Goal: Obtain resource: Download file/media

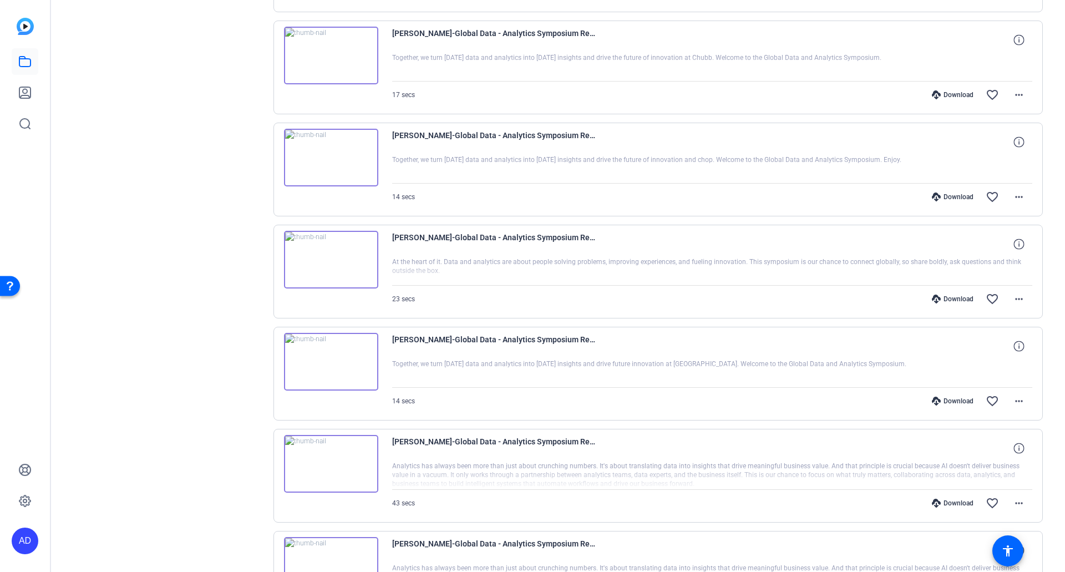
scroll to position [632, 0]
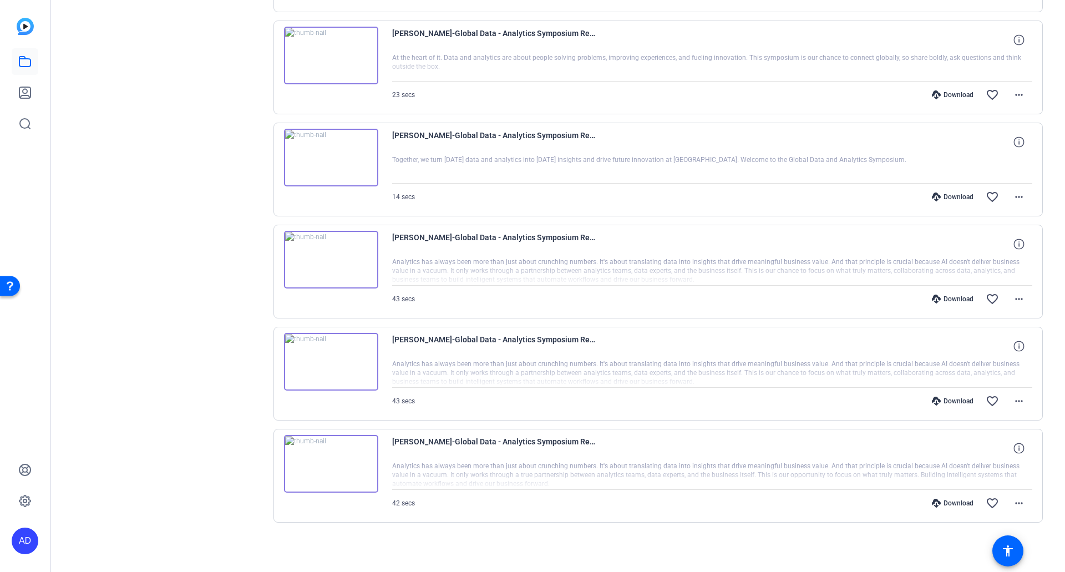
click at [932, 302] on icon at bounding box center [936, 299] width 9 height 9
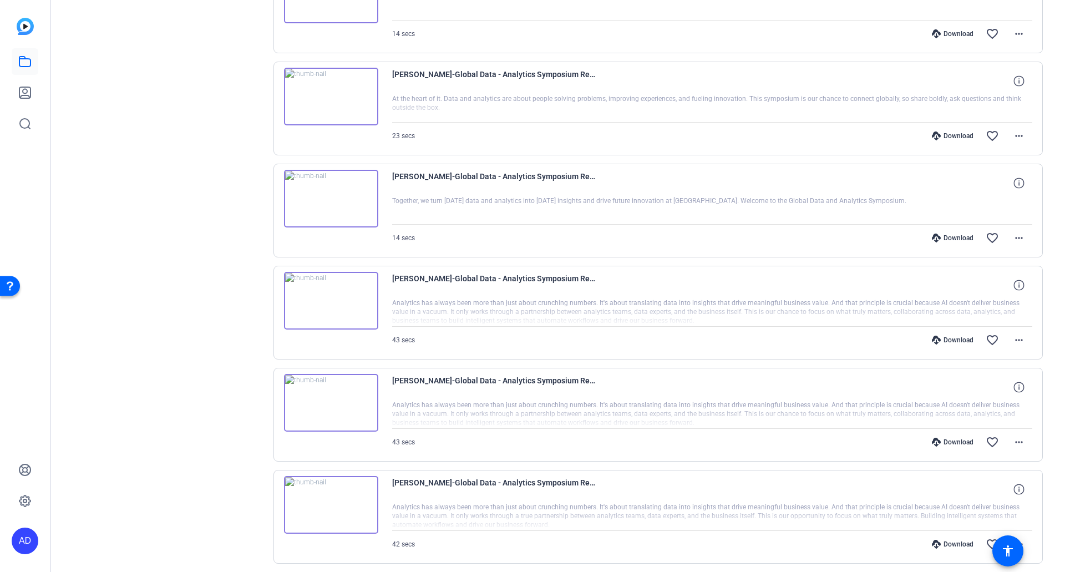
scroll to position [410, 0]
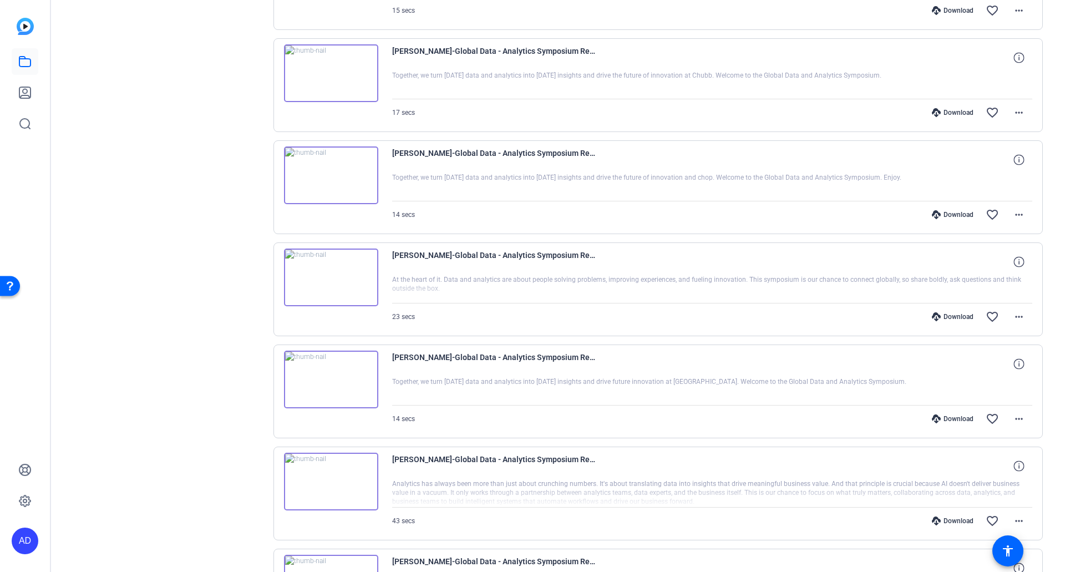
click at [951, 319] on div "Download" at bounding box center [953, 316] width 53 height 9
click at [943, 216] on div "Download" at bounding box center [953, 214] width 53 height 9
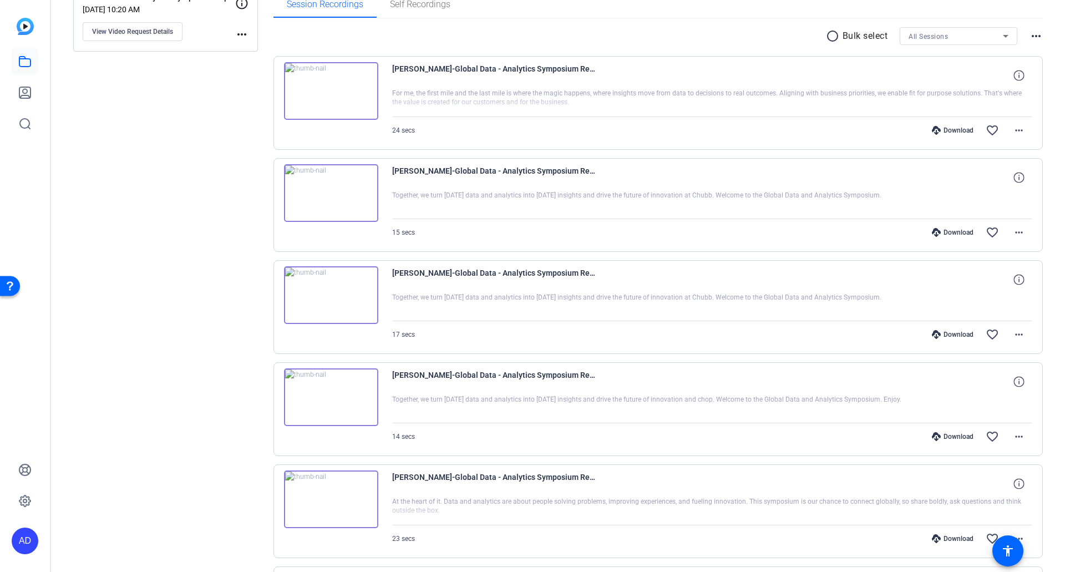
click at [325, 293] on img at bounding box center [331, 295] width 94 height 58
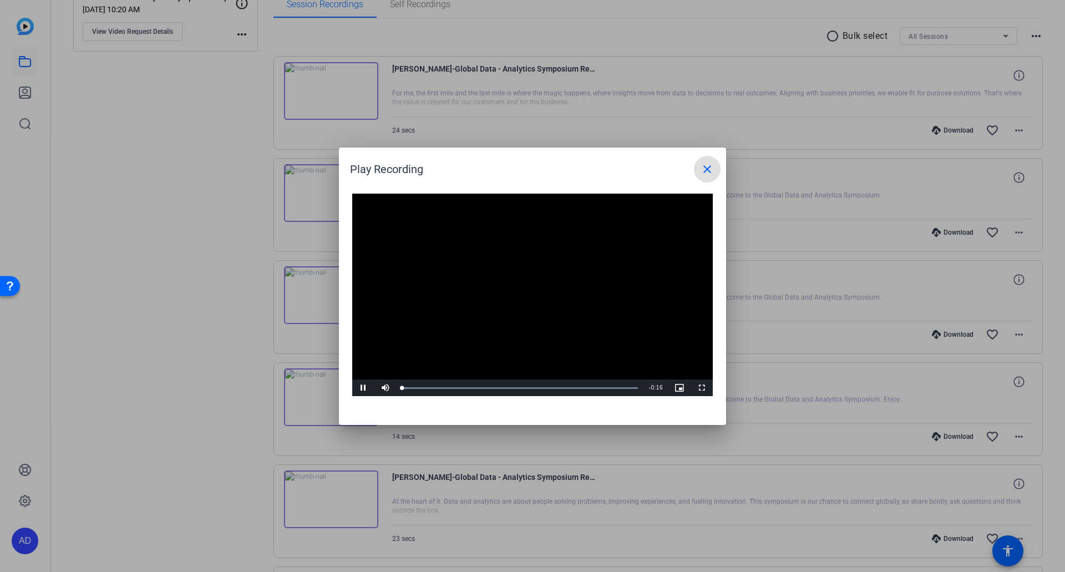
click at [521, 289] on video "Video Player" at bounding box center [532, 295] width 361 height 203
click at [355, 388] on span "Video Player" at bounding box center [363, 388] width 22 height 0
click at [708, 170] on mat-icon "close" at bounding box center [707, 169] width 13 height 13
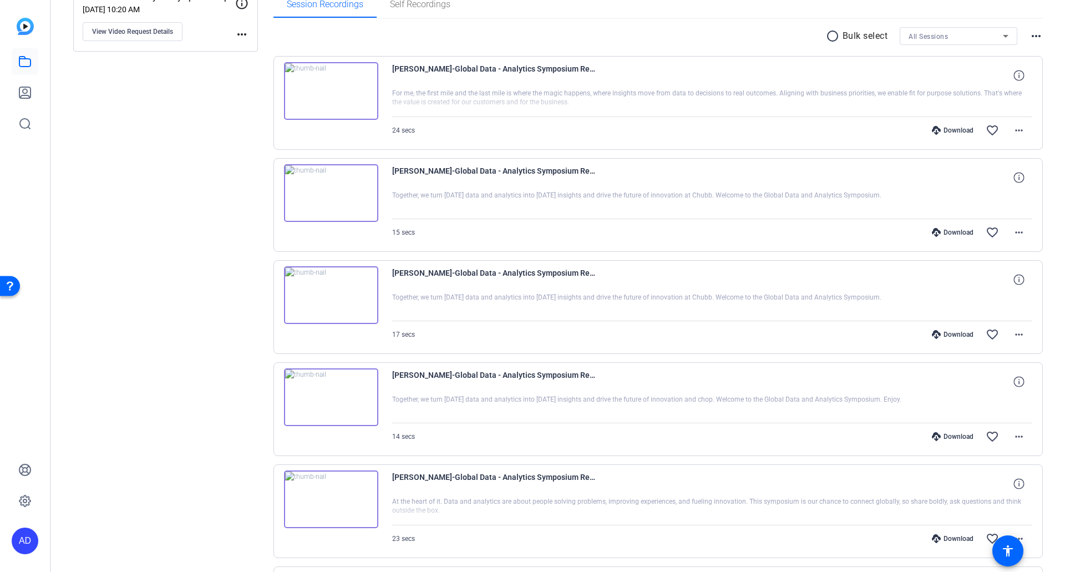
click at [330, 191] on img at bounding box center [331, 193] width 94 height 58
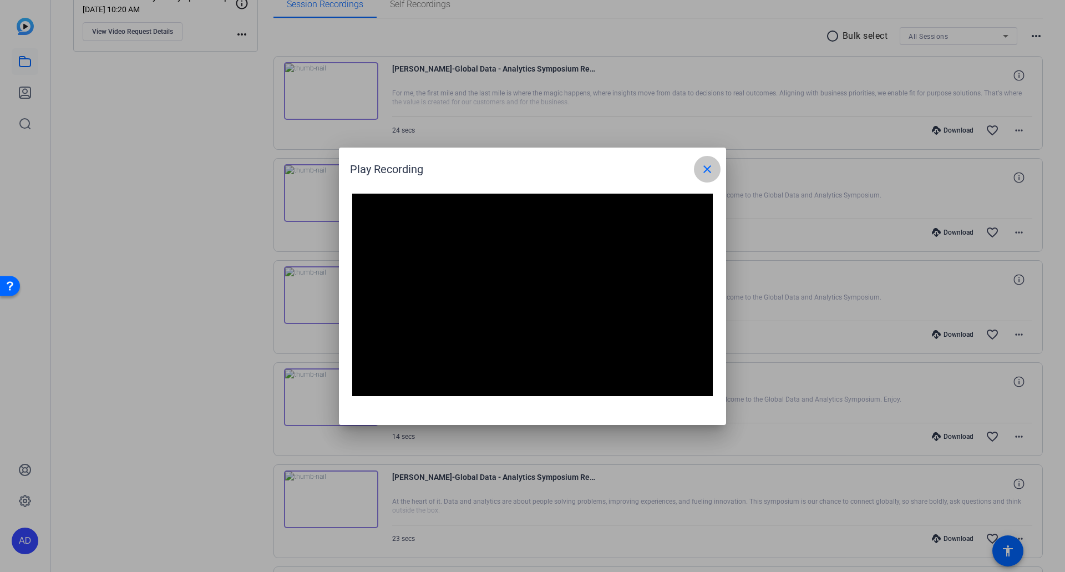
click at [707, 169] on mat-icon "close" at bounding box center [707, 169] width 13 height 13
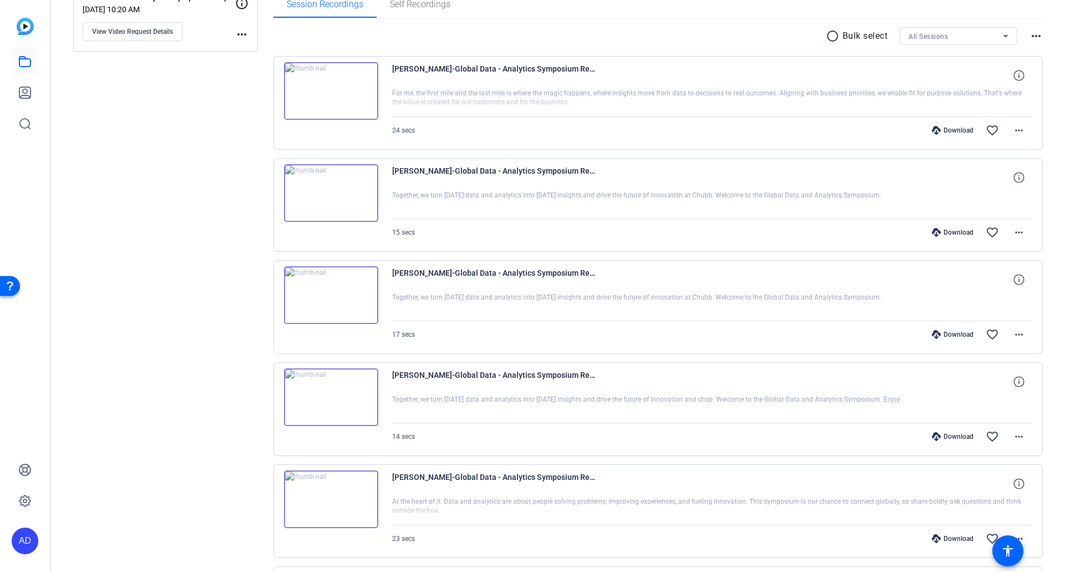
click at [330, 93] on img at bounding box center [331, 91] width 94 height 58
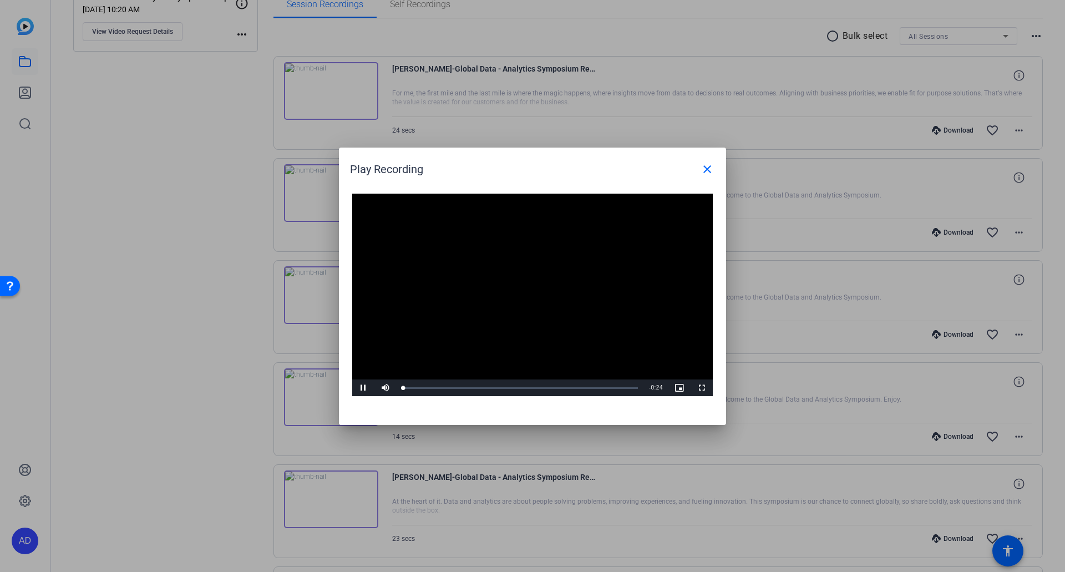
click at [521, 282] on video "Video Player" at bounding box center [532, 295] width 361 height 203
click at [365, 388] on span "Video Player" at bounding box center [363, 388] width 22 height 0
click at [705, 168] on mat-icon "close" at bounding box center [707, 169] width 13 height 13
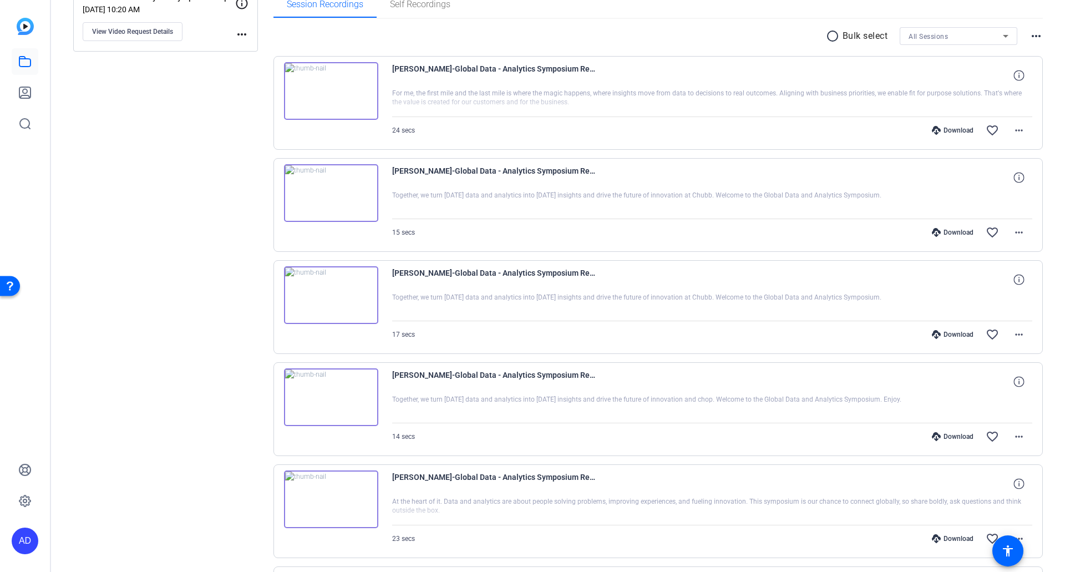
click at [944, 129] on div "Download" at bounding box center [953, 130] width 53 height 9
click at [959, 231] on div "Download" at bounding box center [953, 232] width 53 height 9
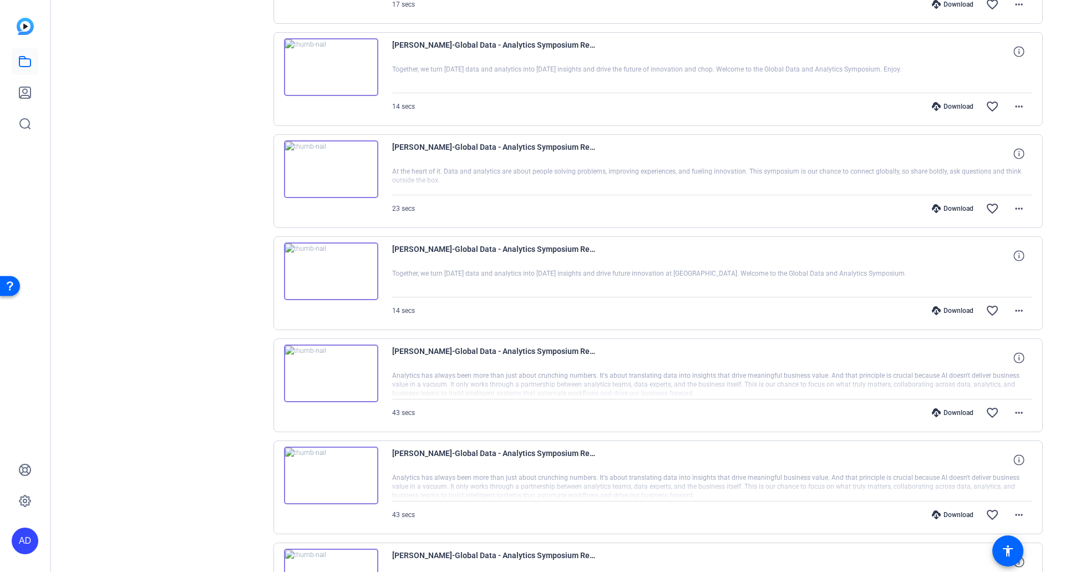
scroll to position [521, 0]
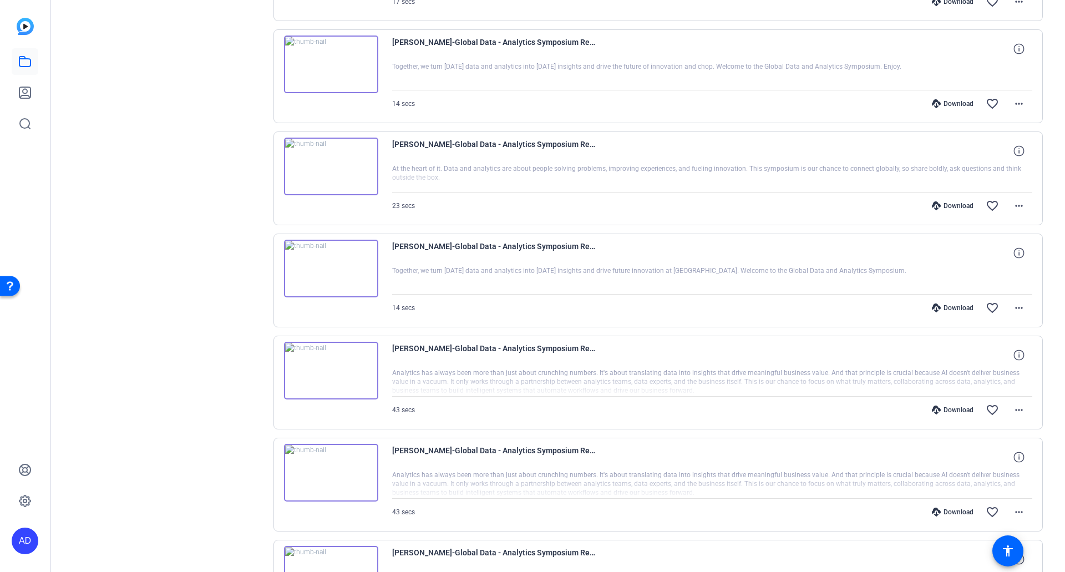
click at [329, 269] on img at bounding box center [331, 269] width 94 height 58
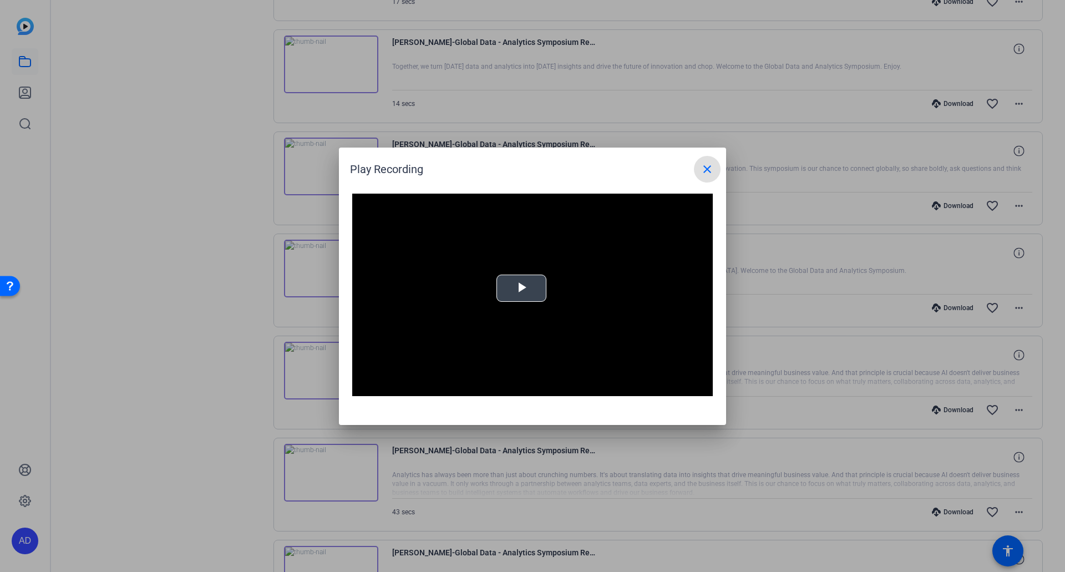
click at [519, 297] on video "Video Player" at bounding box center [532, 295] width 361 height 203
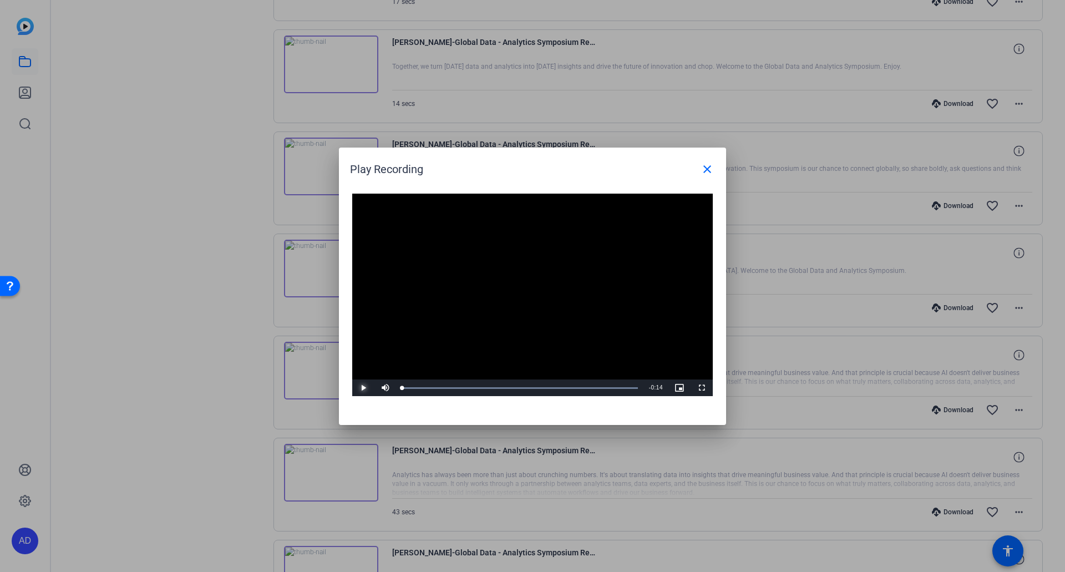
click at [362, 388] on span "Video Player" at bounding box center [363, 388] width 22 height 0
click at [368, 388] on span "Video Player" at bounding box center [363, 388] width 22 height 0
click at [710, 171] on mat-icon "close" at bounding box center [707, 169] width 13 height 13
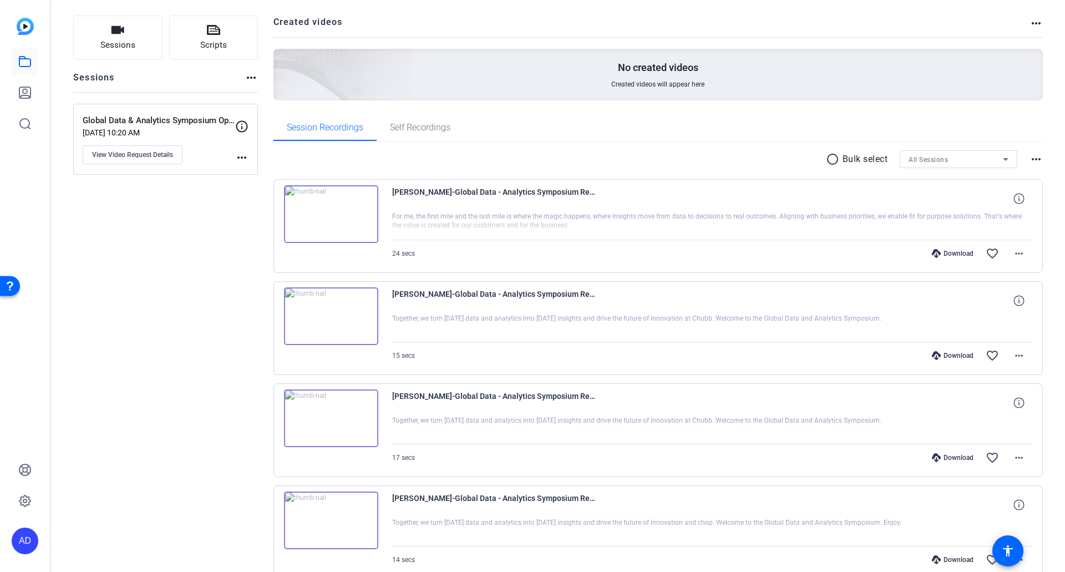
scroll to position [0, 0]
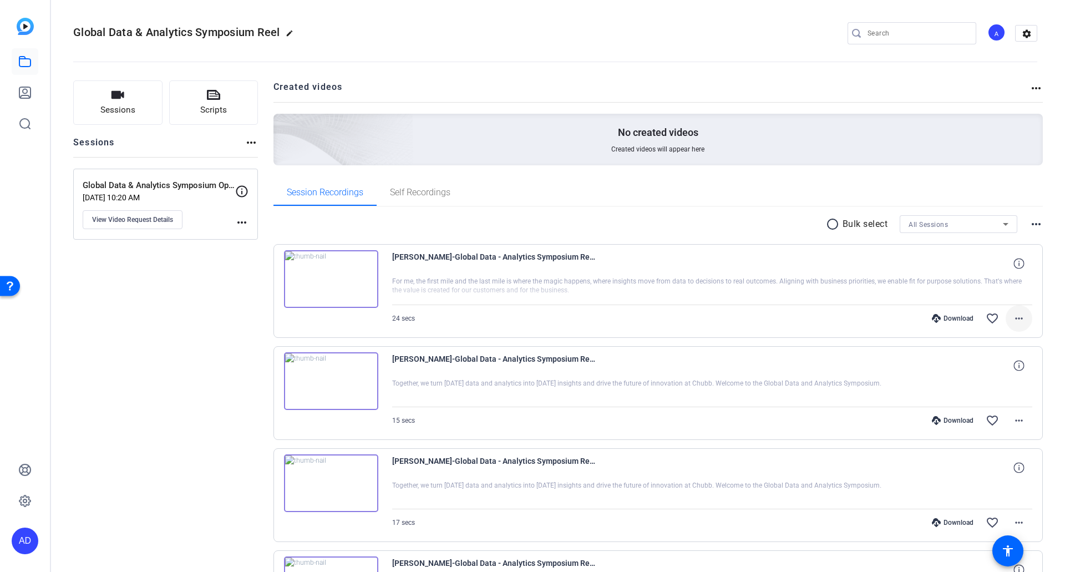
click at [1015, 313] on mat-icon "more_horiz" at bounding box center [1019, 318] width 13 height 13
click at [24, 31] on div at bounding box center [532, 286] width 1065 height 572
click at [23, 93] on icon at bounding box center [24, 92] width 13 height 13
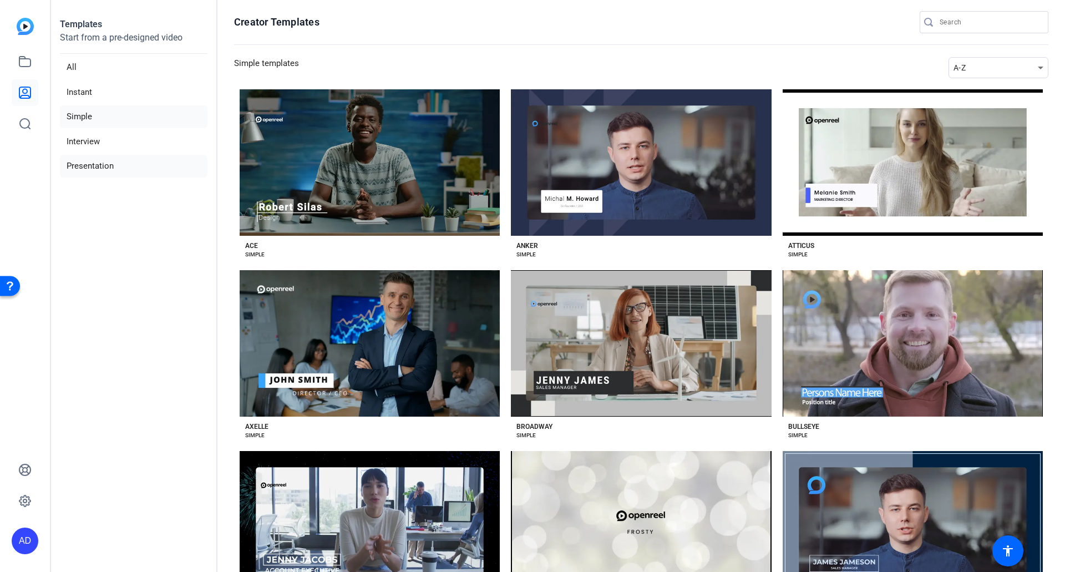
click at [99, 165] on li "Presentation" at bounding box center [134, 166] width 148 height 23
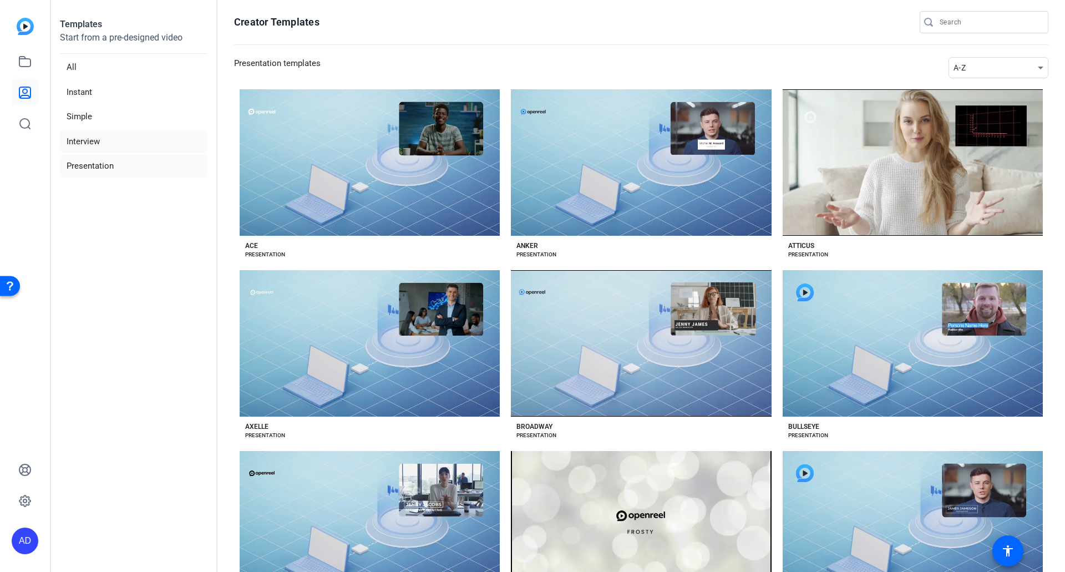
click at [90, 143] on li "Interview" at bounding box center [134, 141] width 148 height 23
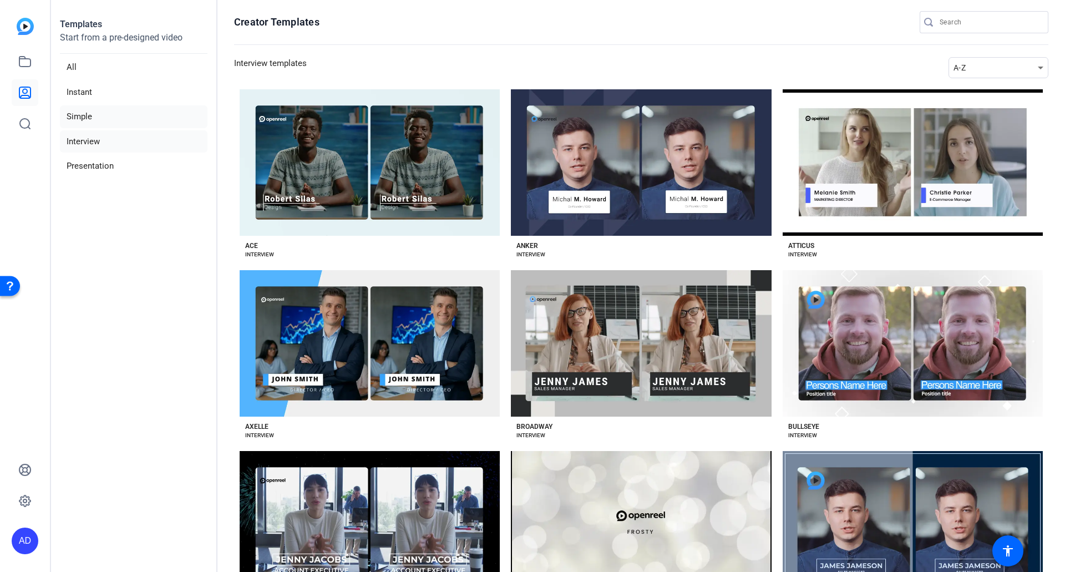
click at [82, 113] on li "Simple" at bounding box center [134, 116] width 148 height 23
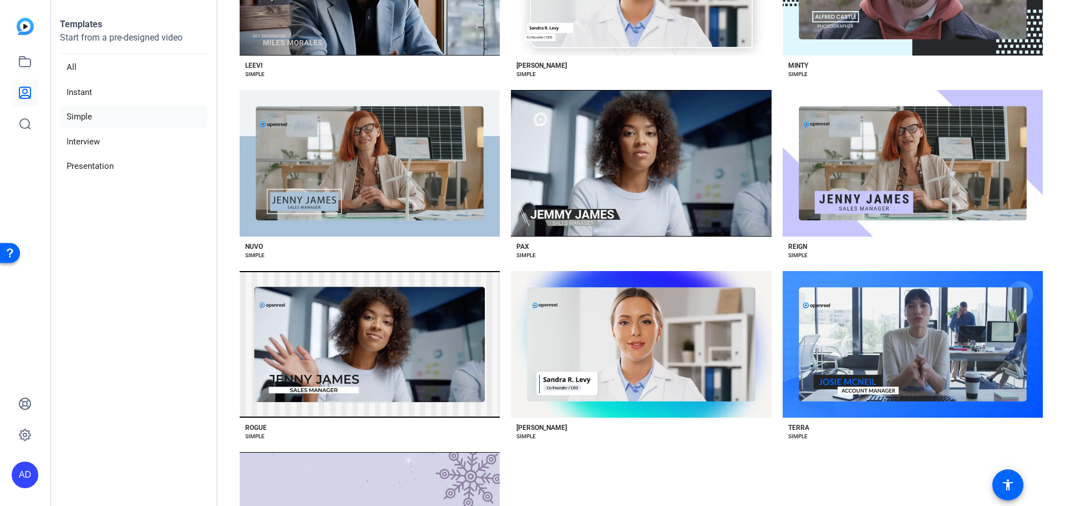
scroll to position [876, 0]
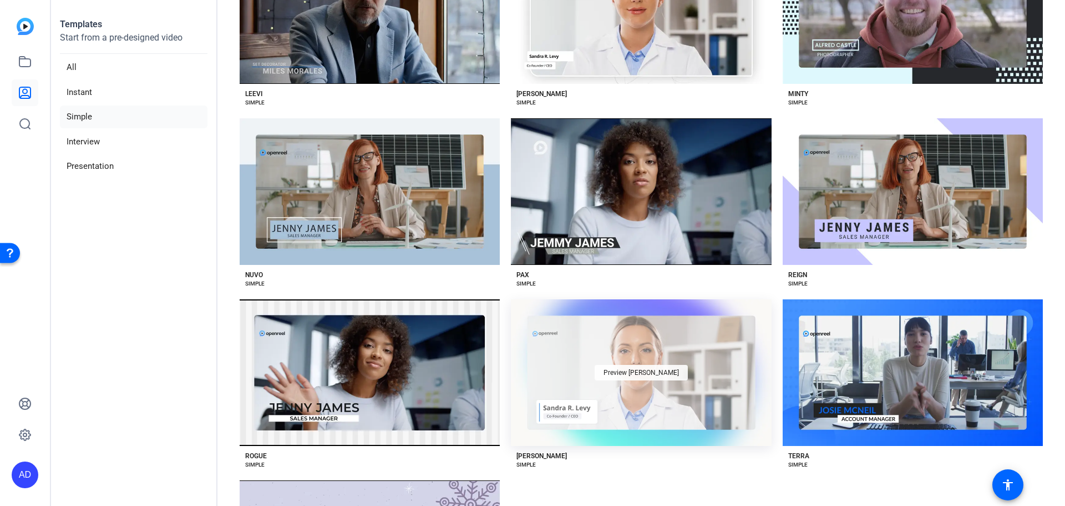
click at [642, 369] on span "Preview [PERSON_NAME]" at bounding box center [641, 372] width 75 height 7
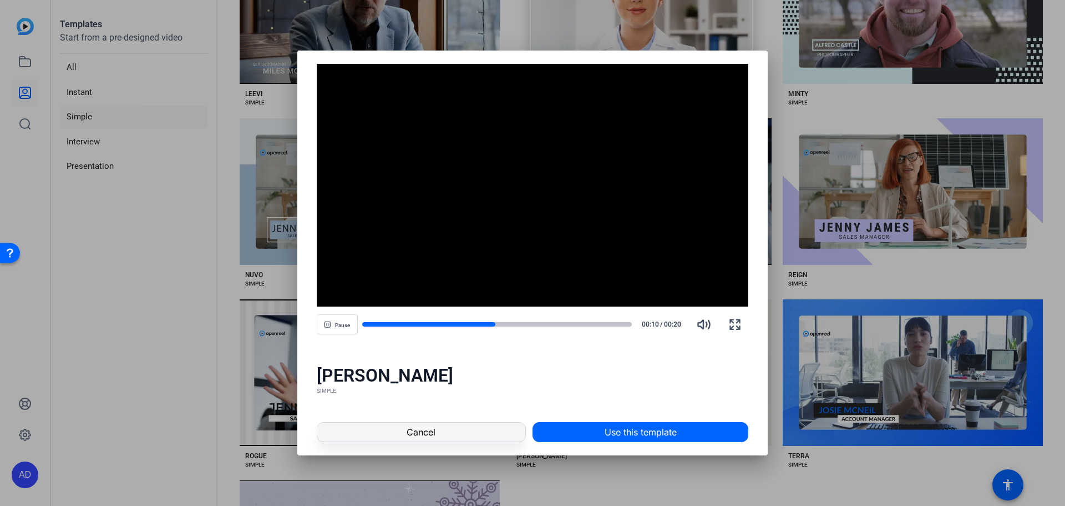
click at [474, 436] on span at bounding box center [421, 431] width 208 height 27
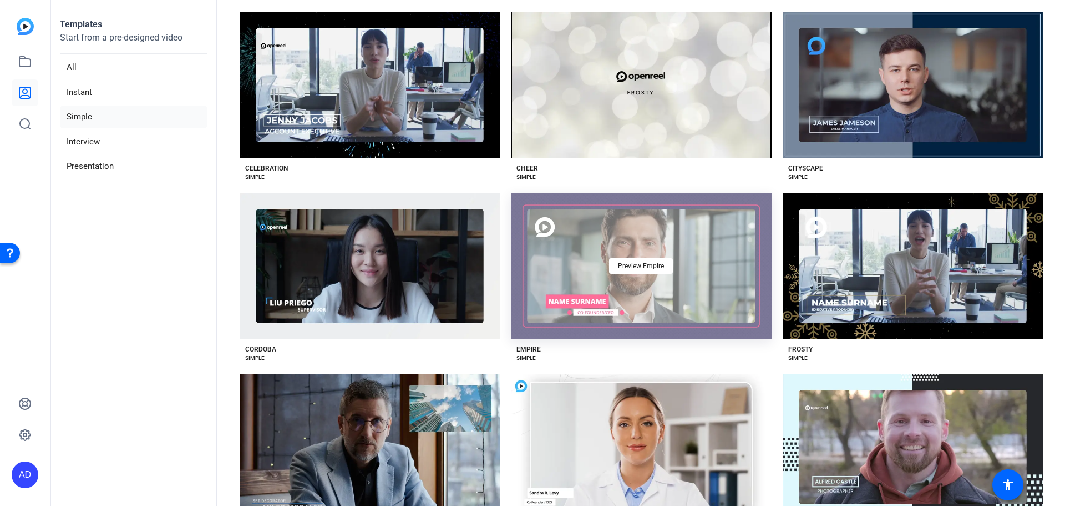
scroll to position [376, 0]
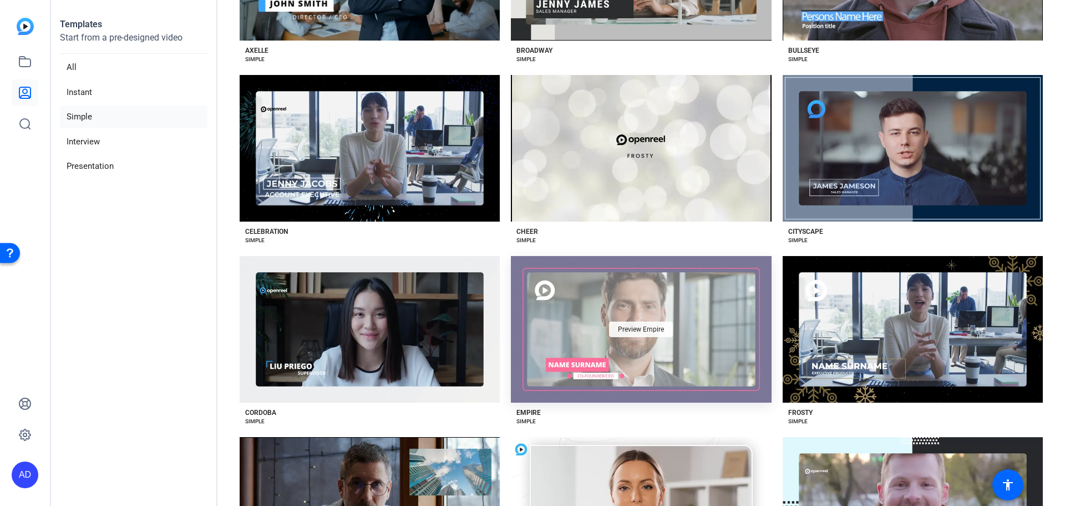
click at [650, 326] on span "Preview Empire" at bounding box center [641, 329] width 46 height 7
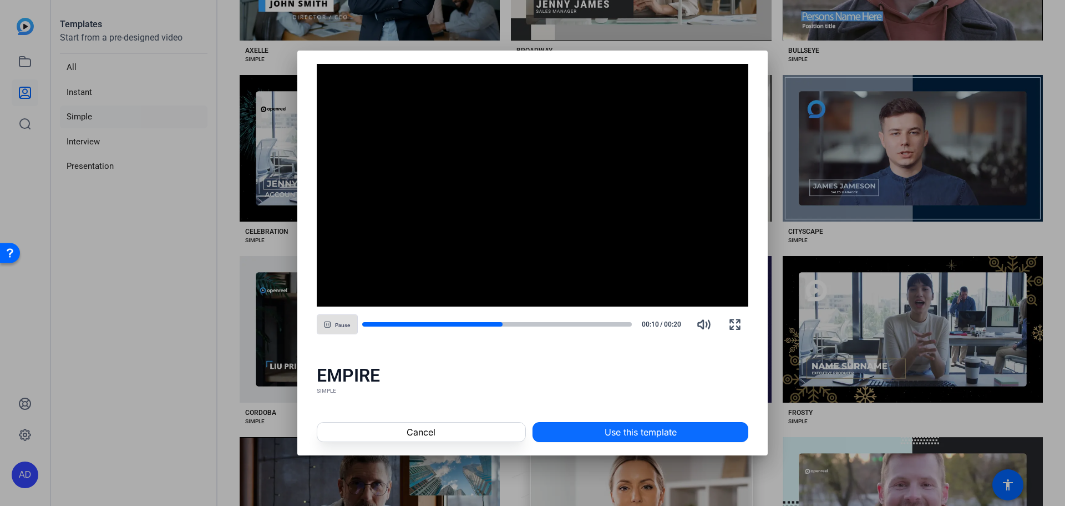
click at [621, 435] on span "Use this template" at bounding box center [641, 431] width 72 height 13
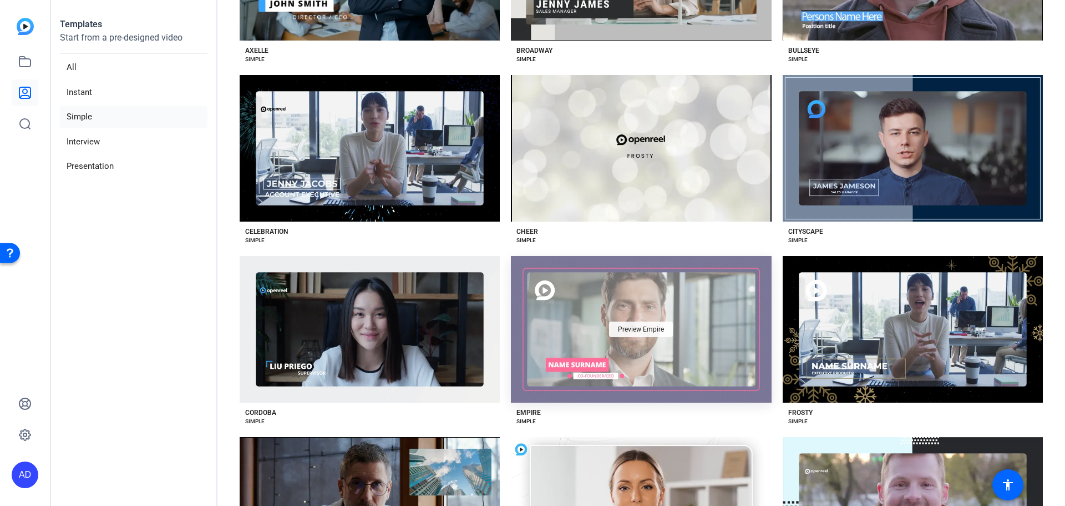
click at [639, 326] on span "Preview Empire" at bounding box center [641, 329] width 46 height 7
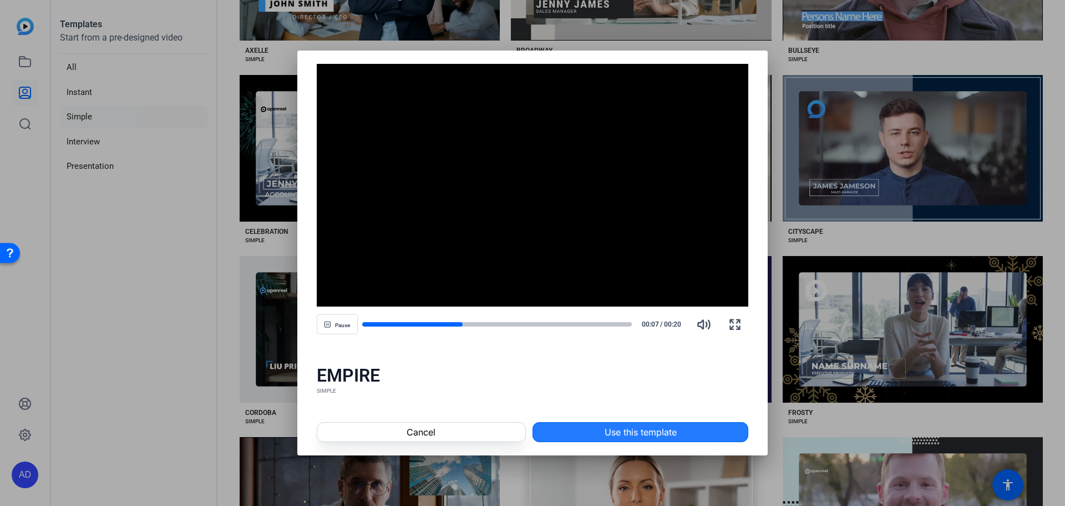
click at [641, 431] on span "Use this template" at bounding box center [641, 431] width 72 height 13
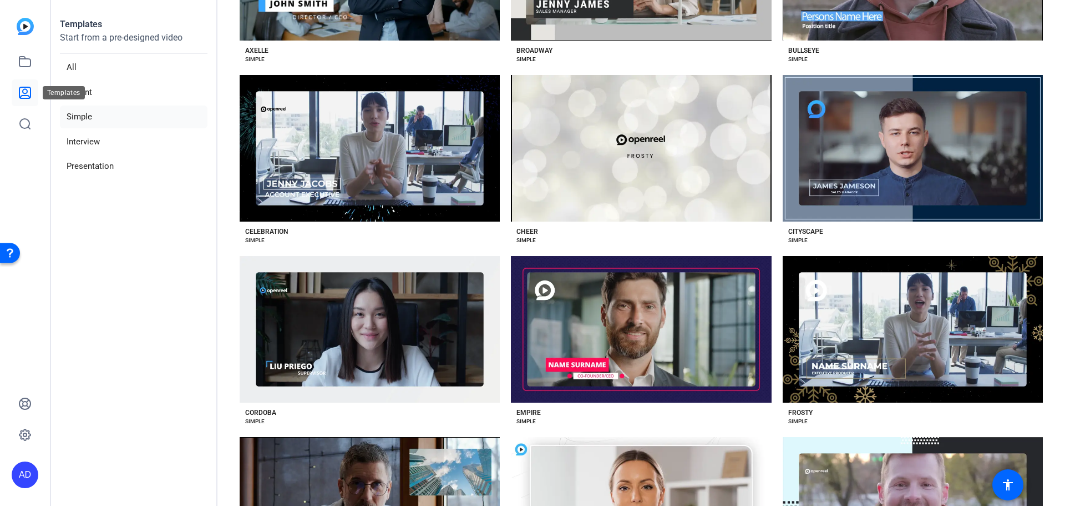
click at [21, 90] on icon at bounding box center [24, 92] width 13 height 13
click at [24, 24] on img at bounding box center [25, 26] width 17 height 17
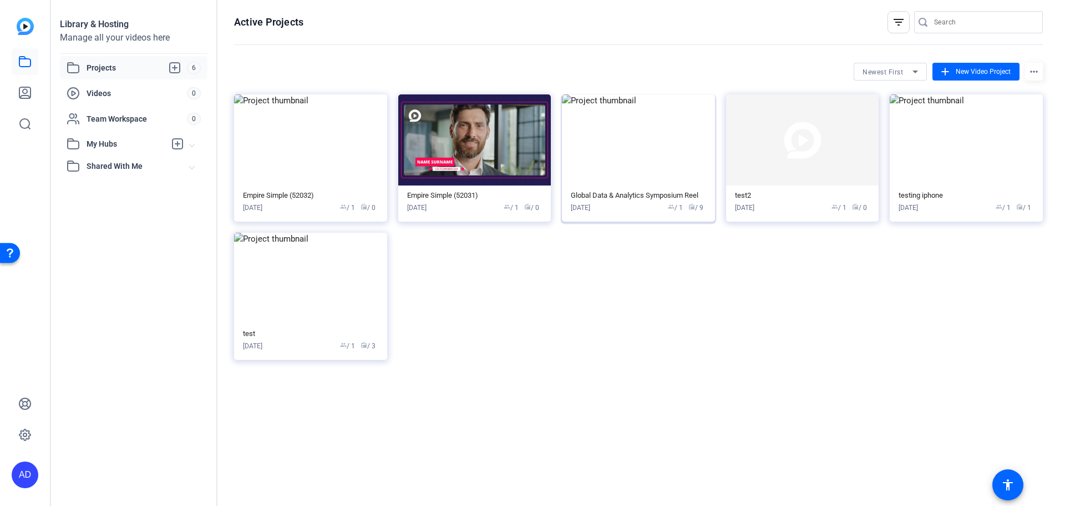
click at [634, 134] on img at bounding box center [638, 139] width 153 height 91
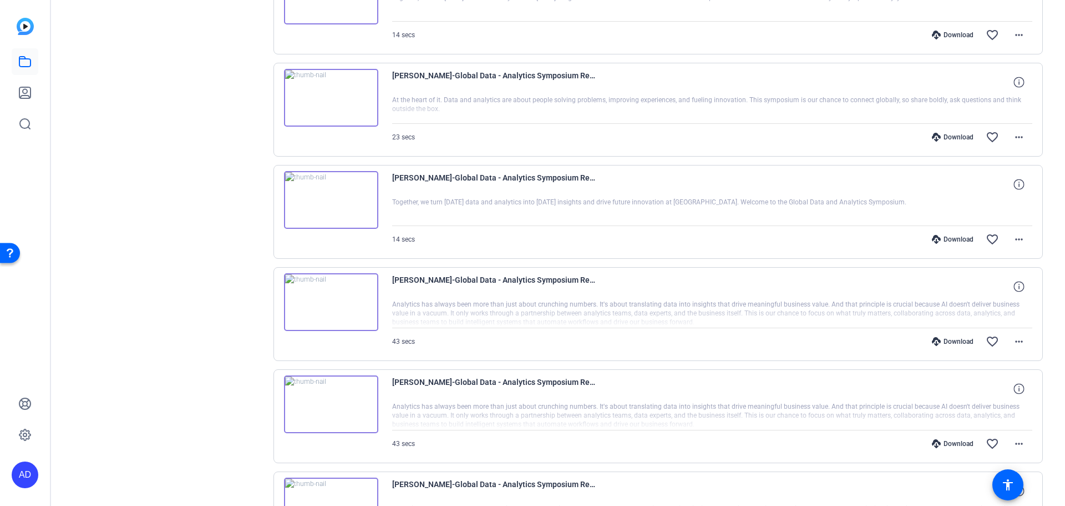
scroll to position [610, 0]
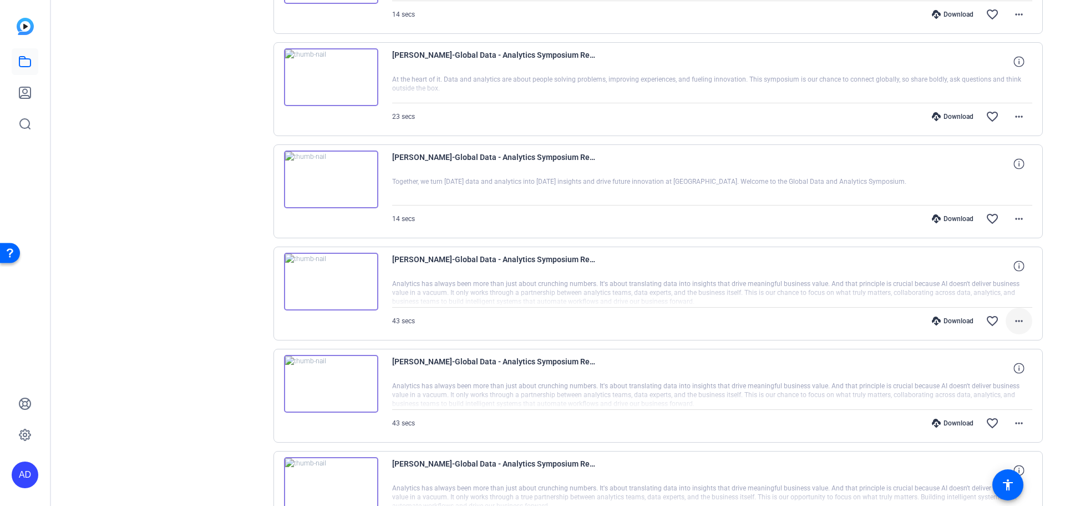
click at [1013, 321] on mat-icon "more_horiz" at bounding box center [1019, 320] width 13 height 13
click at [999, 374] on span "Download MP4" at bounding box center [985, 371] width 67 height 13
